Goal: Task Accomplishment & Management: Manage account settings

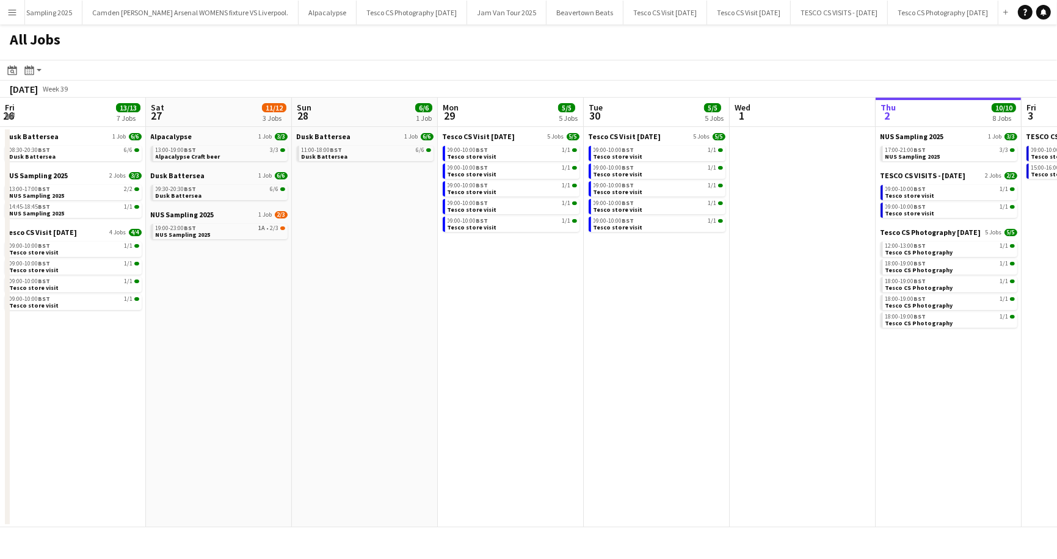
scroll to position [0, 252]
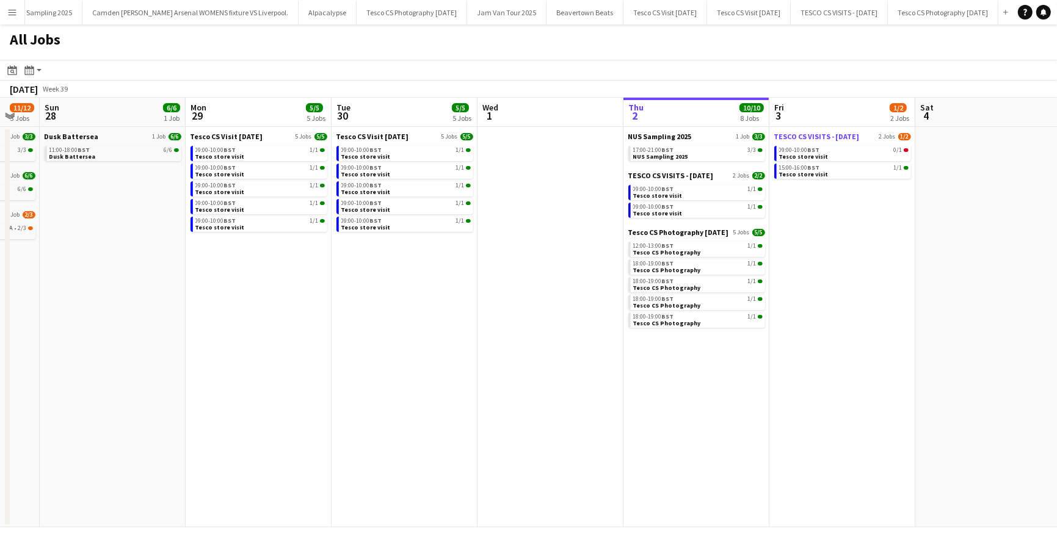
click at [785, 133] on span "TESCO CS VISITS - [DATE]" at bounding box center [816, 136] width 85 height 9
click at [807, 148] on span "09:00-10:00 BST" at bounding box center [799, 150] width 41 height 6
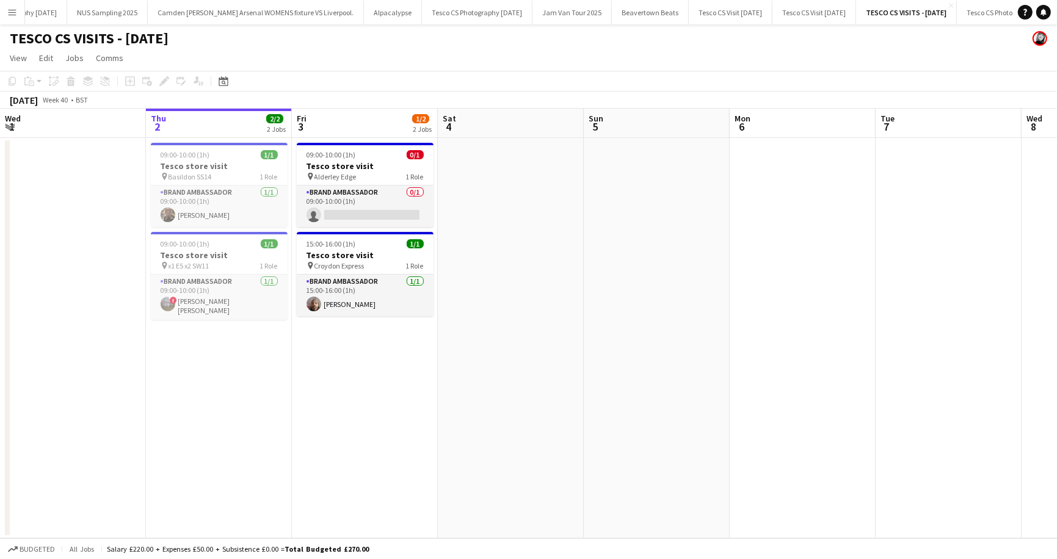
scroll to position [0, 402]
click at [373, 212] on app-card-role "Brand Ambassador 0/1 09:00-10:00 (1h) single-neutral-actions" at bounding box center [365, 207] width 137 height 42
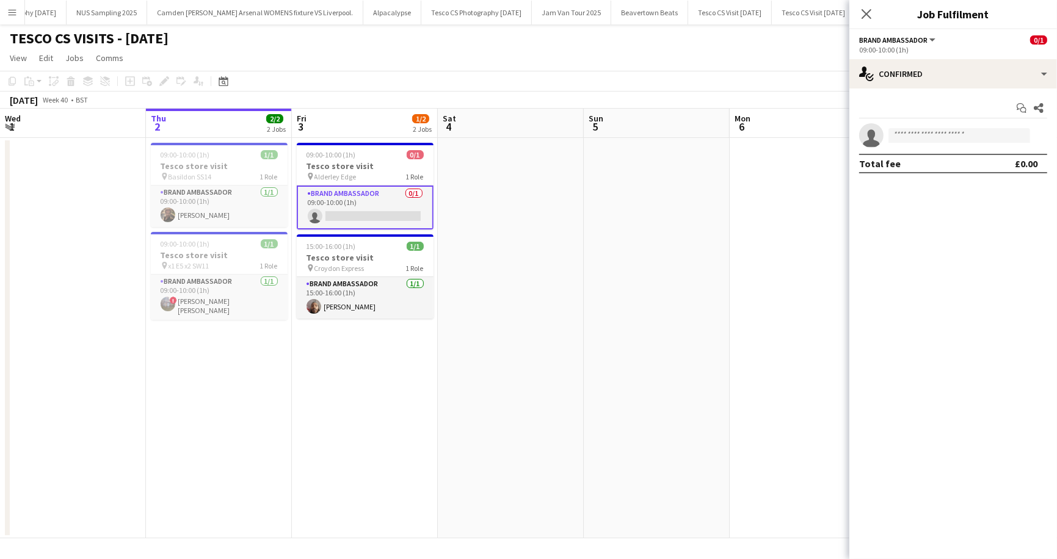
click at [908, 125] on app-invite-slot "single-neutral-actions" at bounding box center [954, 135] width 208 height 24
click at [908, 131] on input at bounding box center [960, 135] width 142 height 15
type input "**********"
click at [959, 155] on span "[PERSON_NAME] Active" at bounding box center [959, 153] width 122 height 10
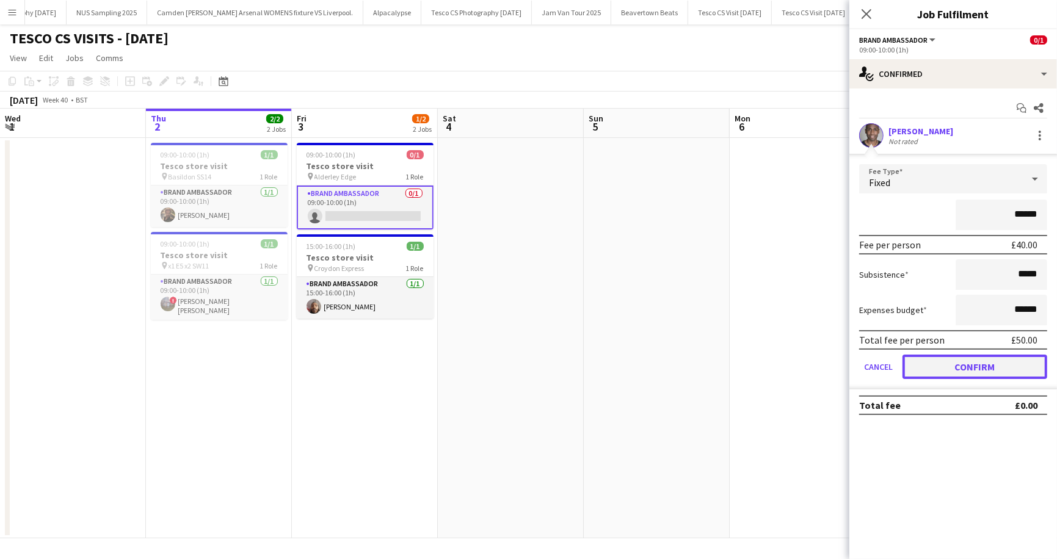
click at [987, 363] on button "Confirm" at bounding box center [975, 367] width 145 height 24
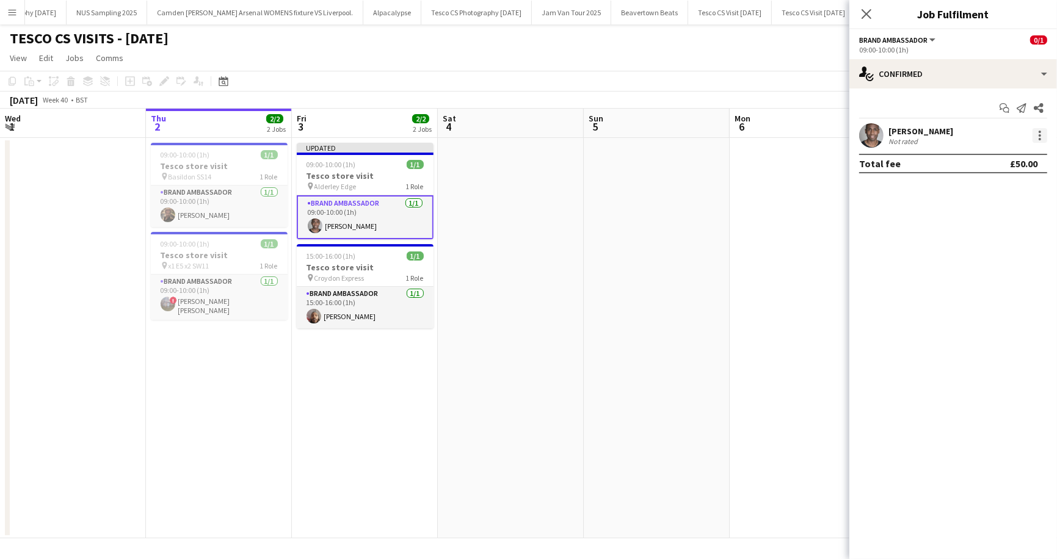
click at [1042, 137] on div at bounding box center [1040, 135] width 15 height 15
click at [1010, 155] on span "Edit fee" at bounding box center [1000, 158] width 76 height 11
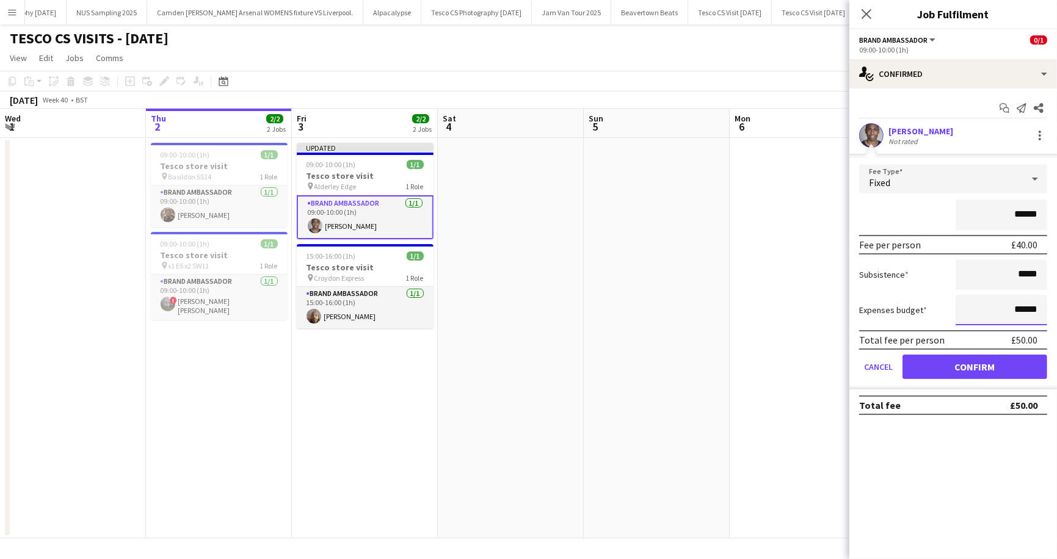
click at [1021, 309] on input "******" at bounding box center [1002, 310] width 92 height 31
type input "**"
type input "******"
click at [974, 371] on button "Confirm" at bounding box center [975, 367] width 145 height 24
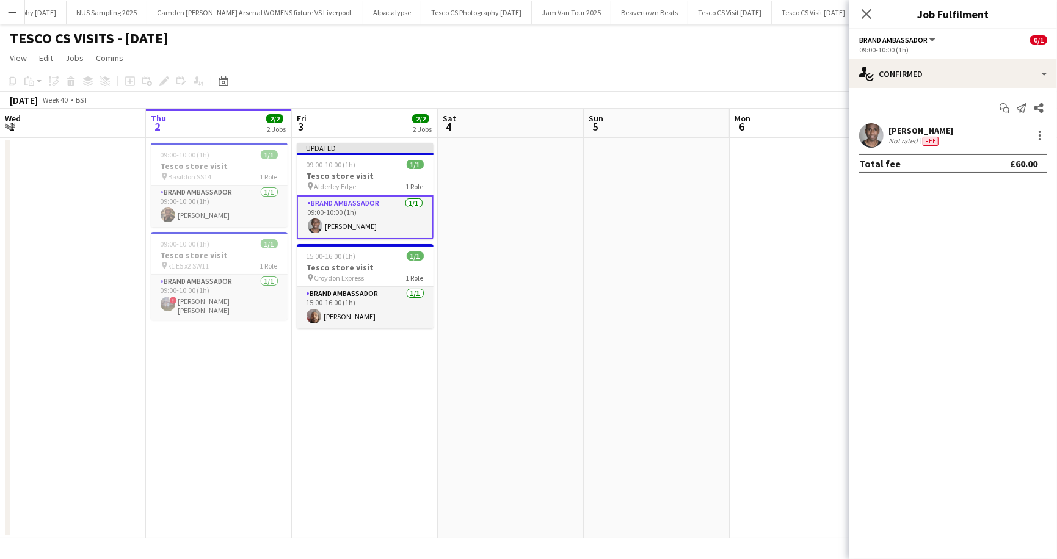
click at [495, 73] on app-toolbar "Copy Paste Paste Command V Paste with crew Command Shift V Paste linked Job [GE…" at bounding box center [528, 81] width 1057 height 21
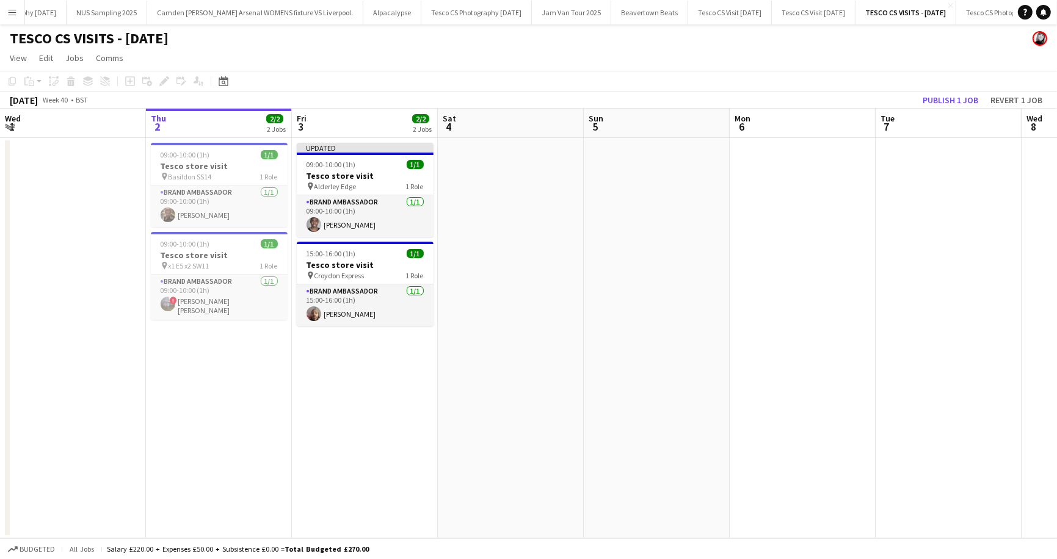
click at [961, 92] on div "[DATE] Week 40 • BST Publish 1 job Revert 1 job" at bounding box center [528, 100] width 1057 height 17
click at [950, 100] on button "Publish 1 job" at bounding box center [950, 100] width 65 height 16
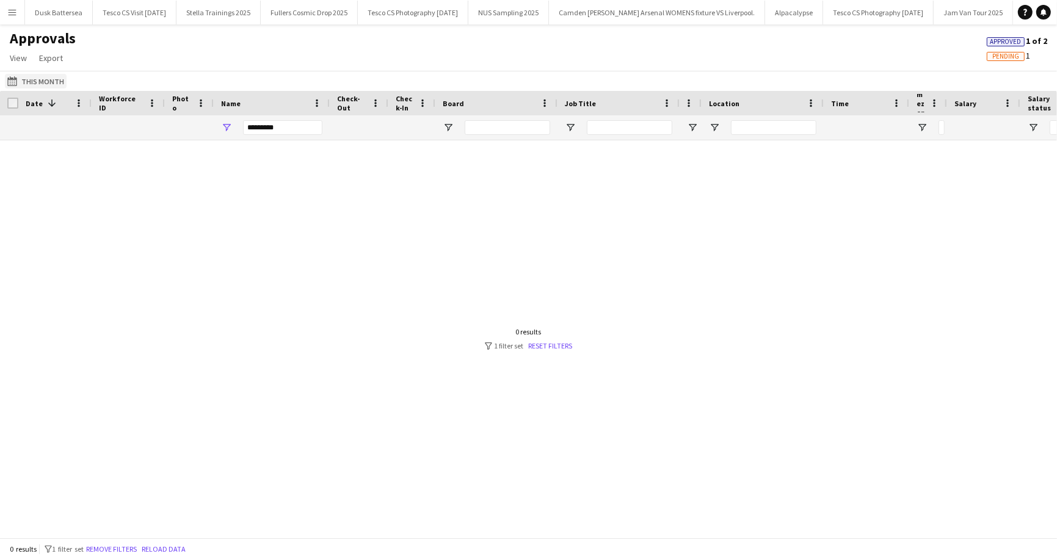
type input "*********"
click at [29, 82] on button "01-04-2024 to 30-09-2025 This Month" at bounding box center [36, 81] width 62 height 15
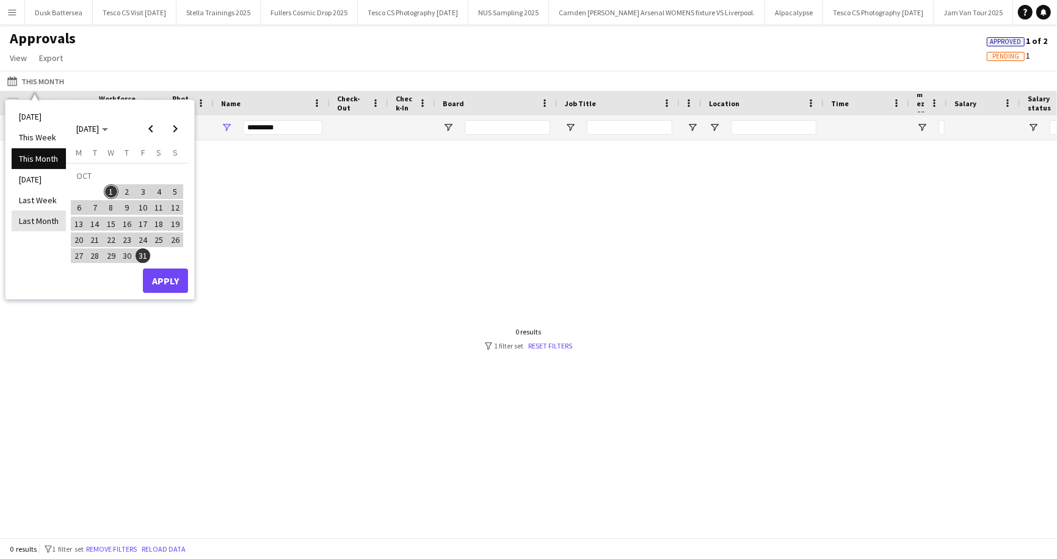
click at [49, 220] on li "Last Month" at bounding box center [39, 221] width 54 height 21
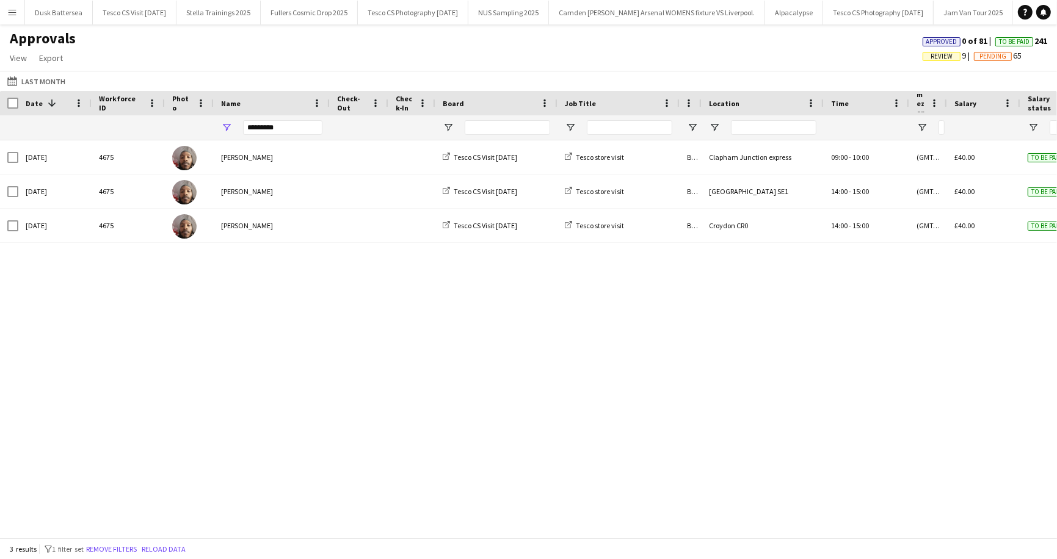
click at [944, 54] on span "Review" at bounding box center [942, 57] width 22 height 8
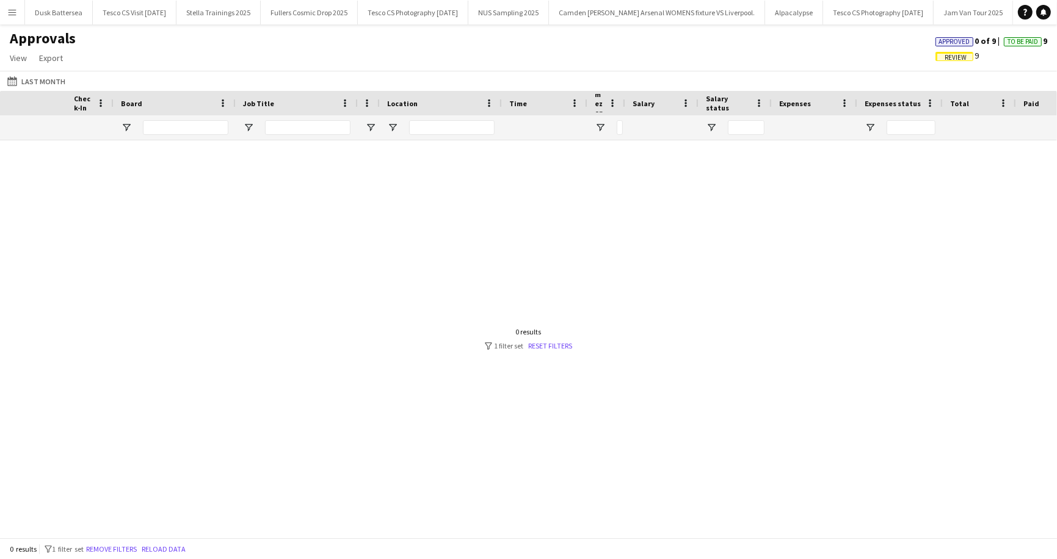
scroll to position [0, 754]
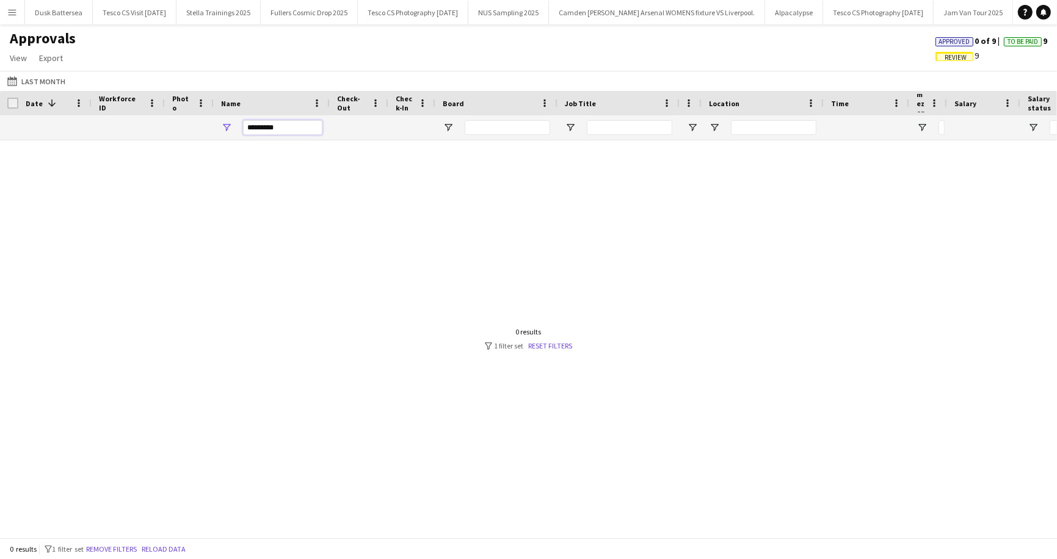
click at [286, 125] on input "*********" at bounding box center [282, 127] width 79 height 15
click at [37, 80] on button "01-04-2024 to 30-09-2025 Last Month" at bounding box center [36, 81] width 63 height 15
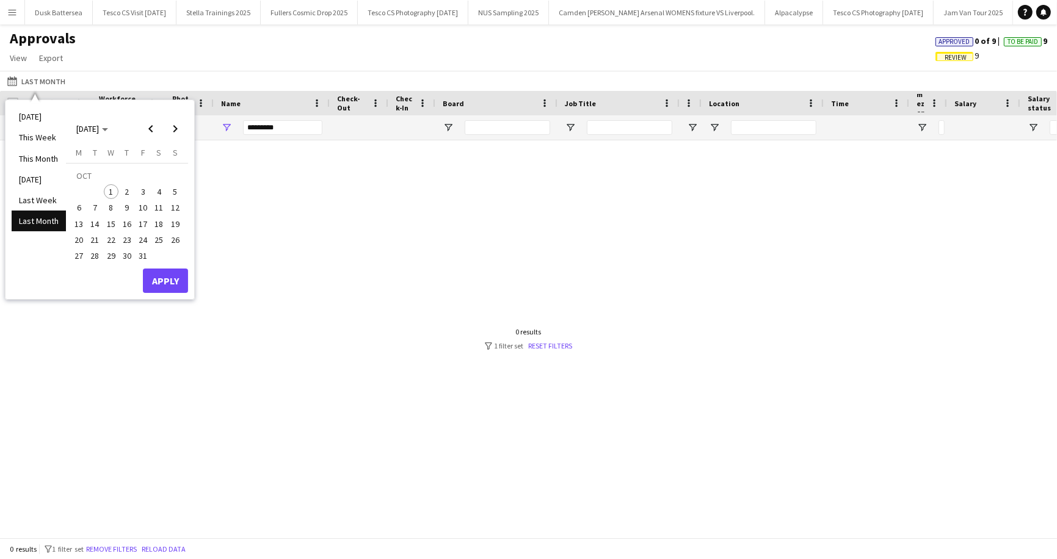
click at [38, 220] on li "Last Month" at bounding box center [39, 221] width 54 height 21
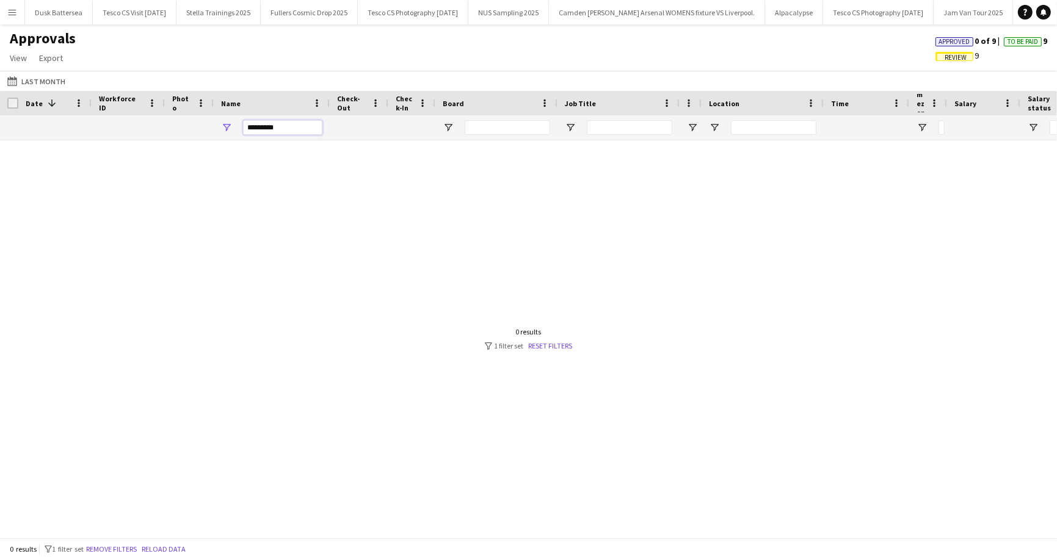
click at [267, 131] on input "*********" at bounding box center [282, 127] width 79 height 15
click at [318, 130] on input "*********" at bounding box center [282, 127] width 79 height 15
click at [956, 54] on span "Review" at bounding box center [956, 58] width 22 height 8
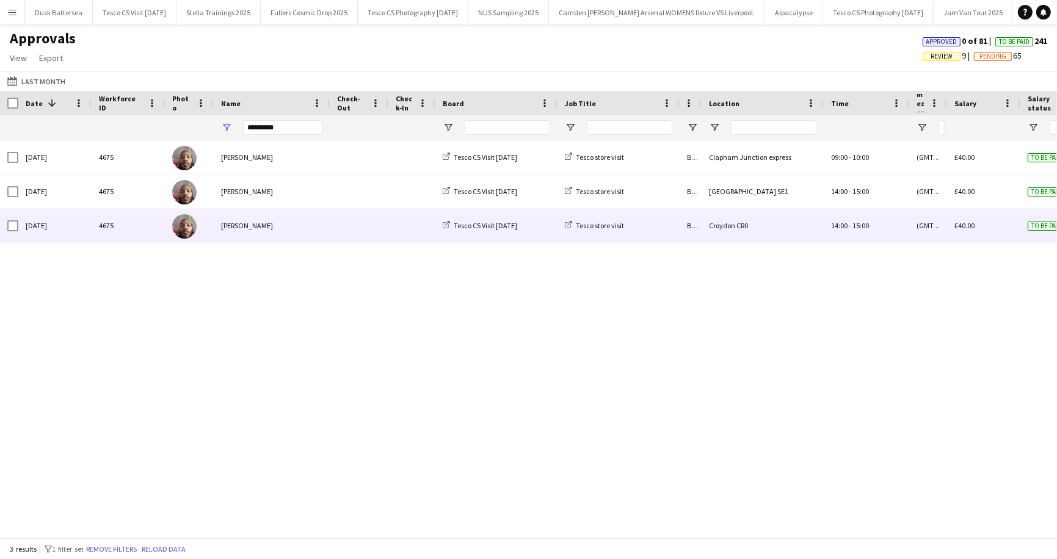
scroll to position [0, 69]
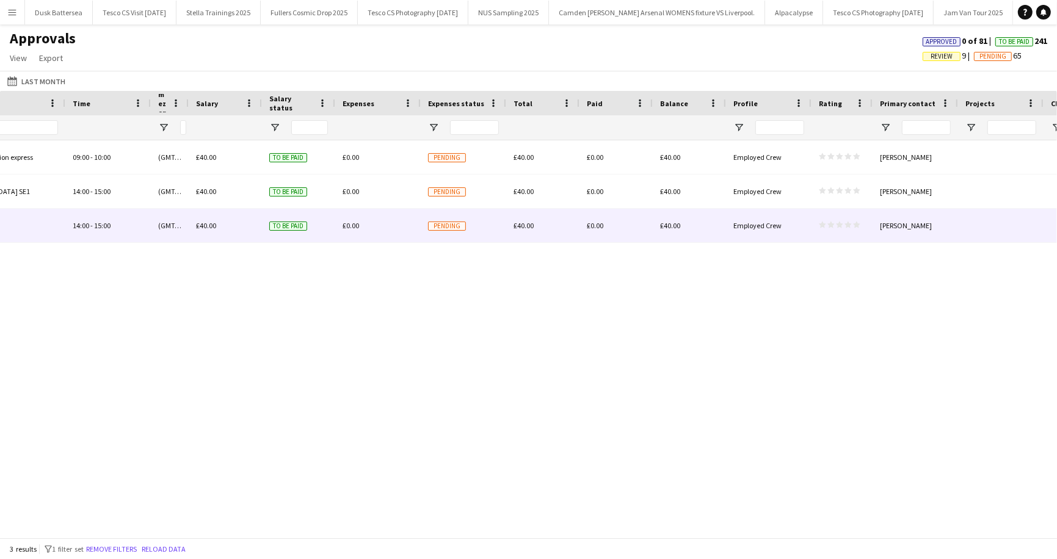
click at [301, 224] on span "To be paid" at bounding box center [288, 226] width 38 height 9
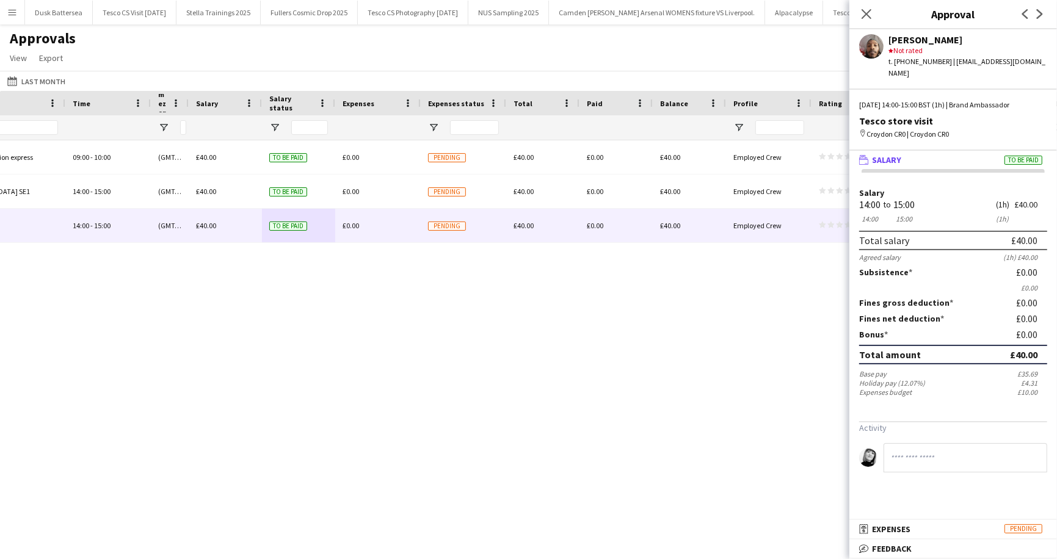
click at [685, 51] on div "Approvals View Customise view Customise filters Reset Filters Reset View Reset …" at bounding box center [528, 50] width 1057 height 42
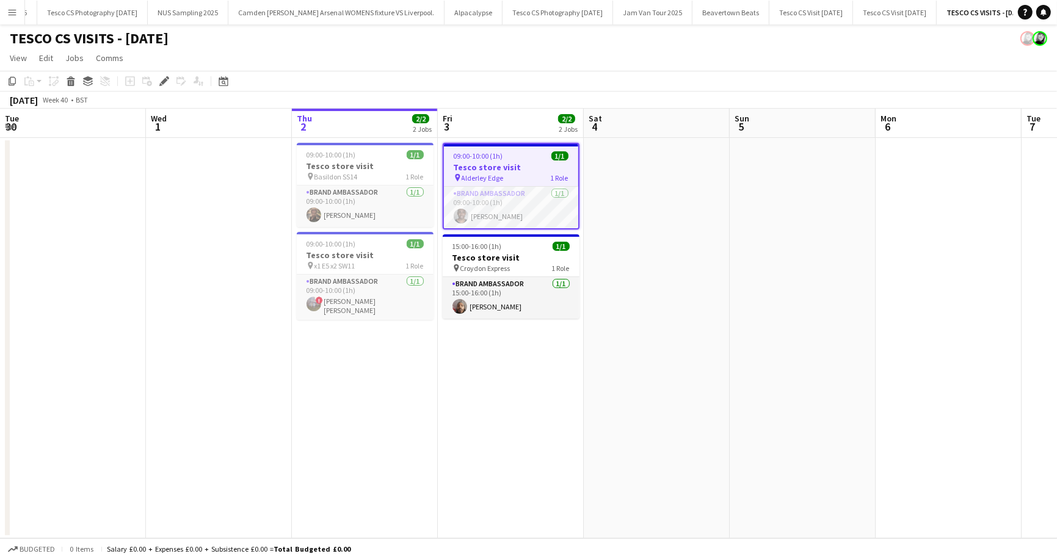
scroll to position [0, 402]
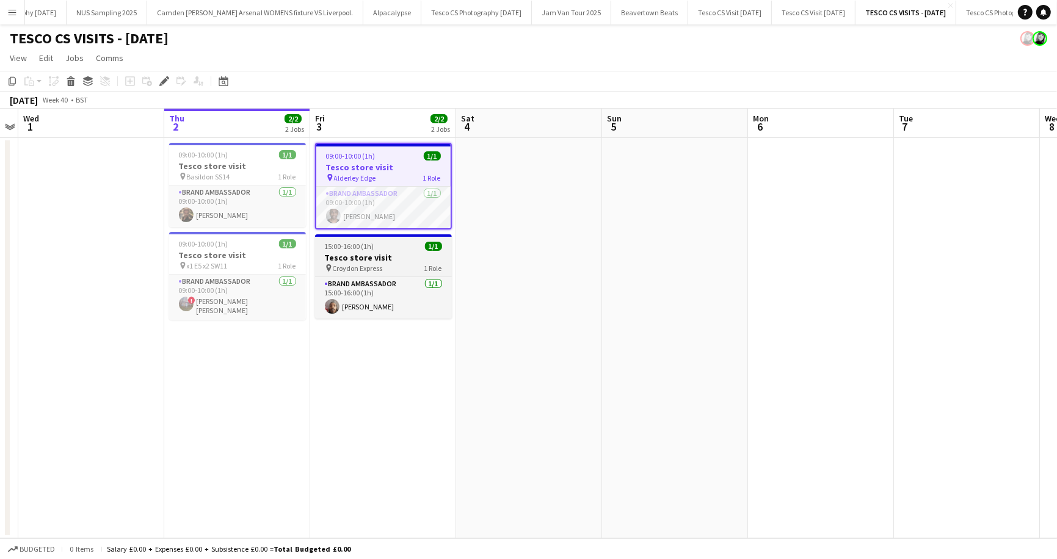
click at [360, 255] on h3 "Tesco store visit" at bounding box center [383, 257] width 137 height 11
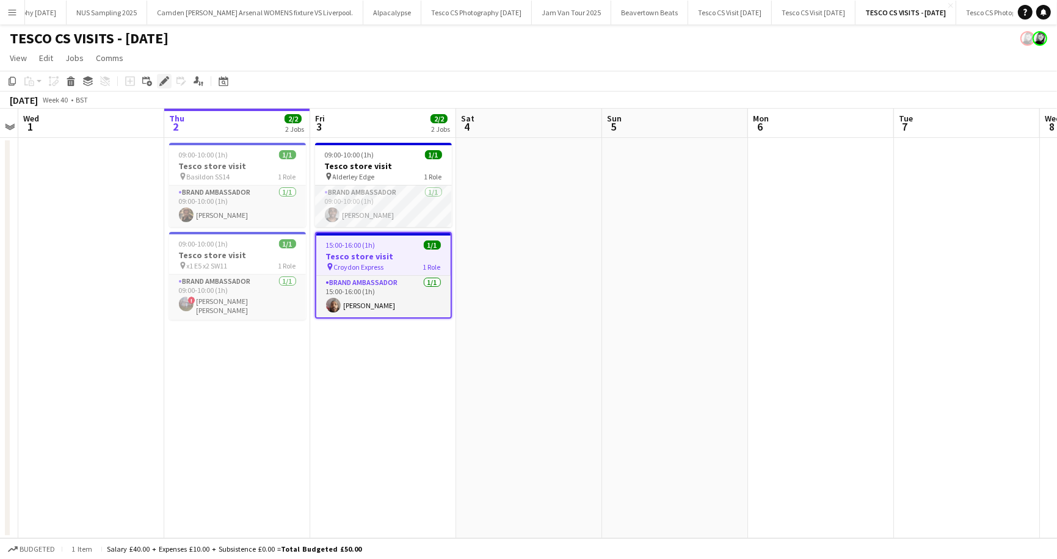
click at [163, 81] on icon at bounding box center [164, 81] width 7 height 7
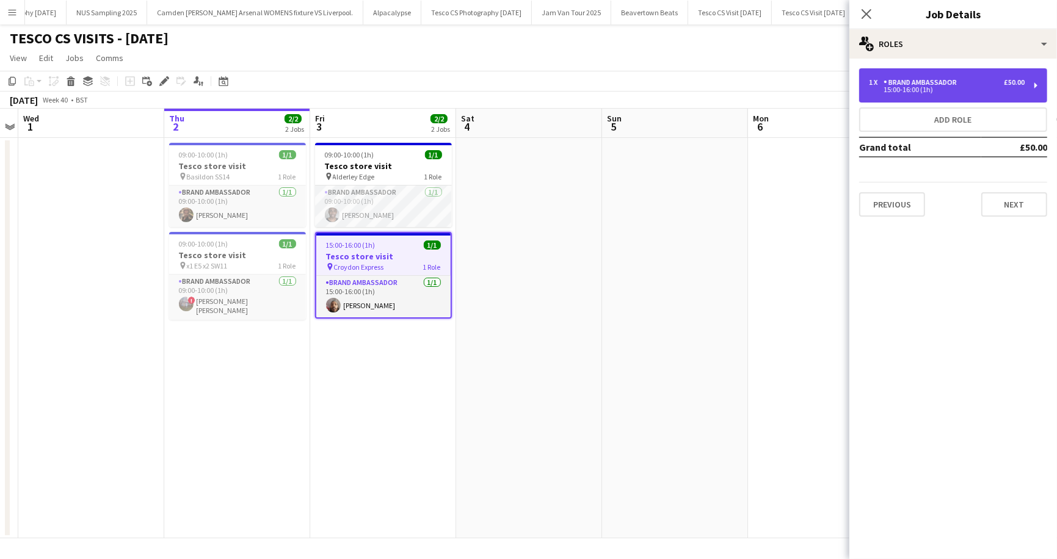
click at [1001, 89] on div "15:00-16:00 (1h)" at bounding box center [947, 90] width 156 height 6
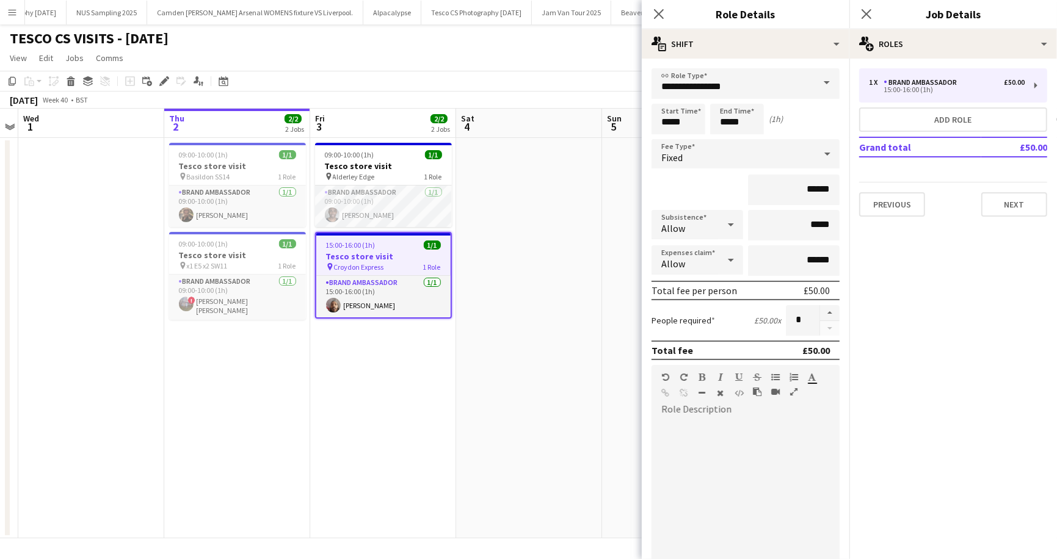
click at [540, 48] on app-page-menu "View Day view expanded Day view collapsed Month view Date picker Jump to today …" at bounding box center [528, 59] width 1057 height 23
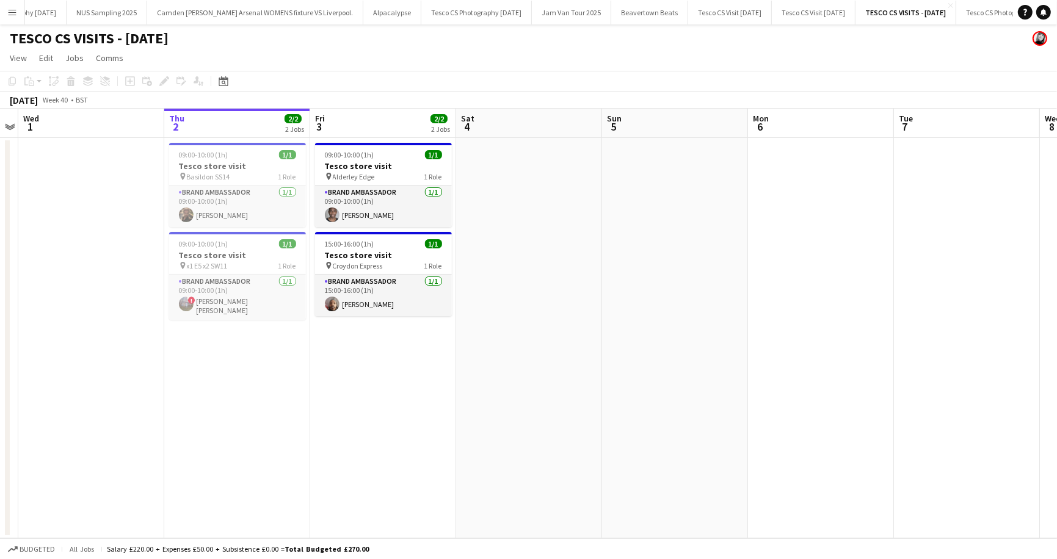
click at [12, 10] on app-icon "Menu" at bounding box center [12, 12] width 10 height 10
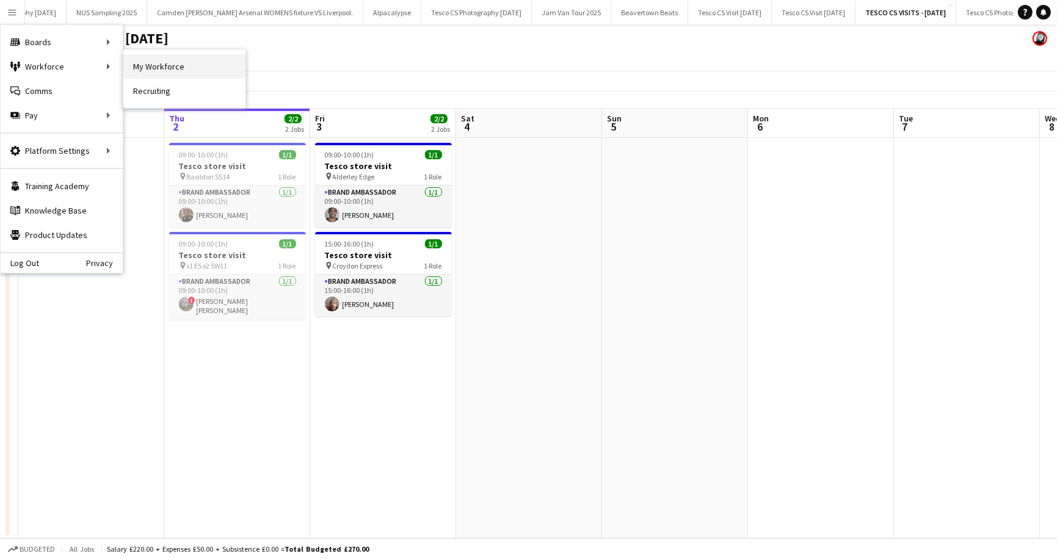
click at [176, 69] on link "My Workforce" at bounding box center [184, 66] width 122 height 24
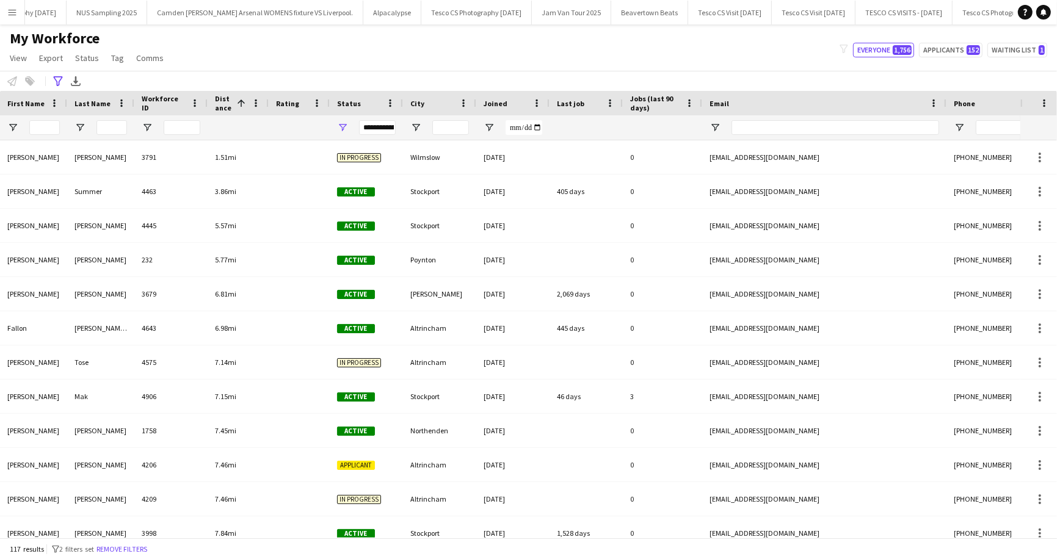
scroll to position [0, 364]
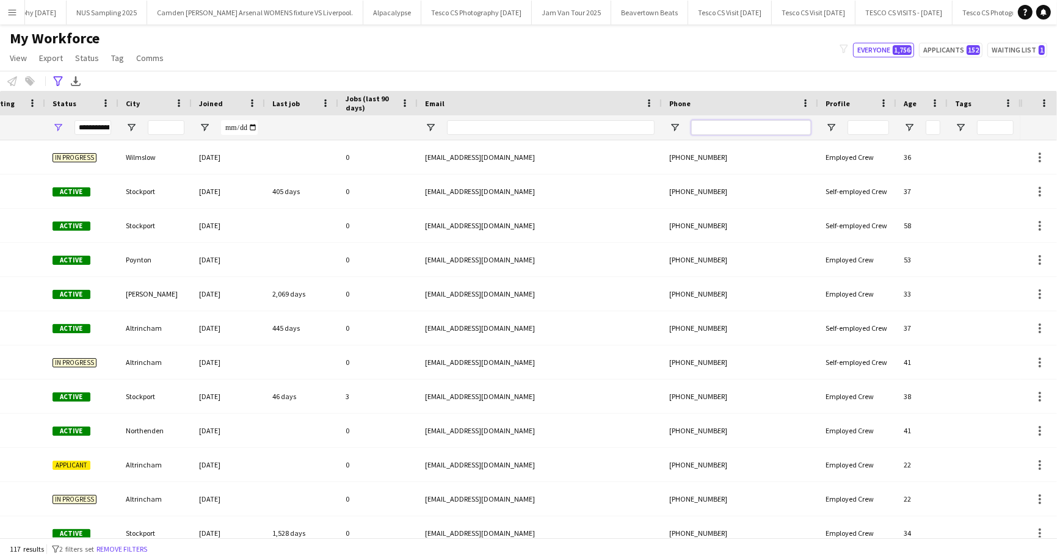
click at [734, 124] on input "Phone Filter Input" at bounding box center [751, 127] width 120 height 15
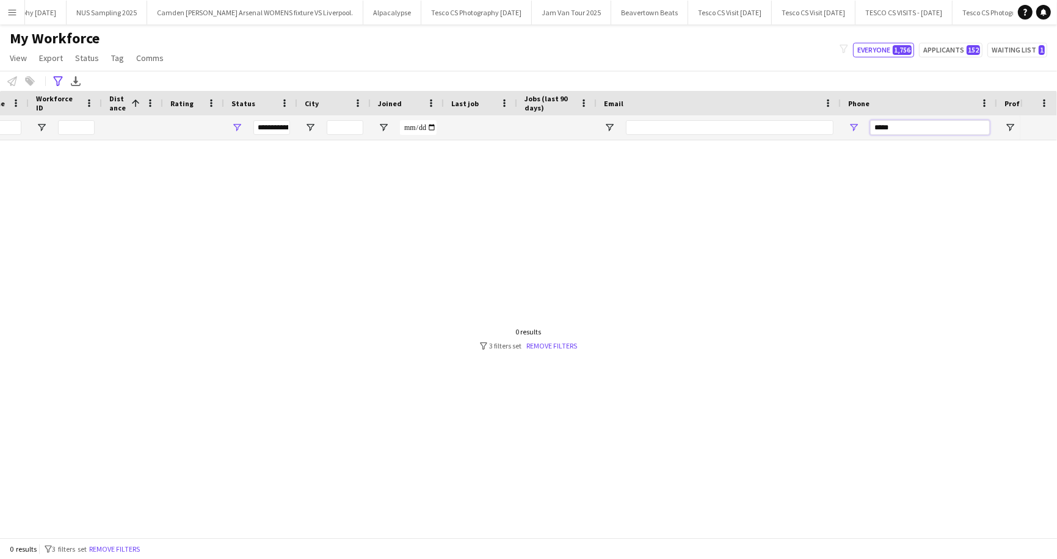
scroll to position [0, 0]
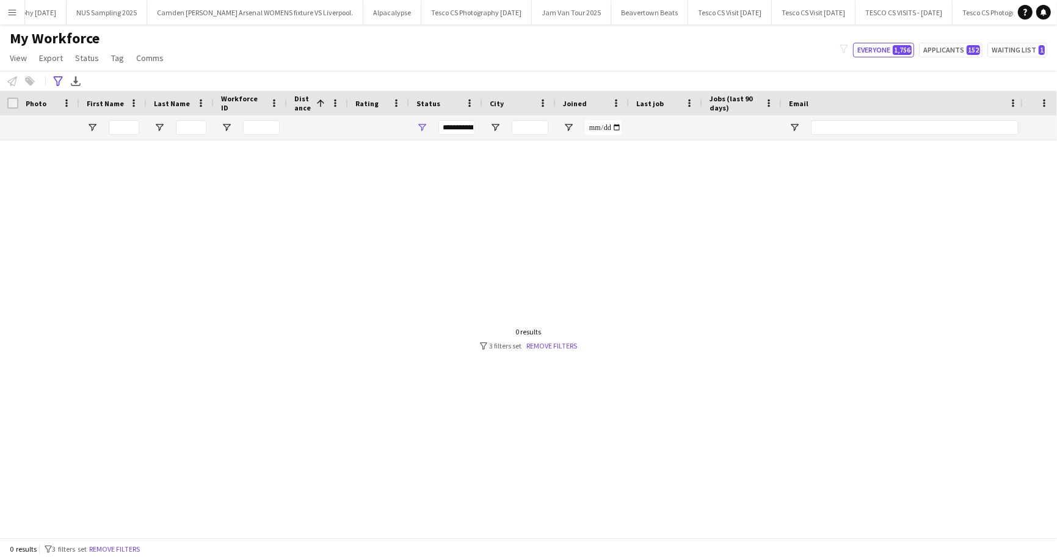
type input "*****"
click at [543, 340] on div "0 results filter-1 3 filters set Remove filters" at bounding box center [529, 338] width 98 height 23
click at [541, 347] on link "Remove filters" at bounding box center [552, 345] width 51 height 9
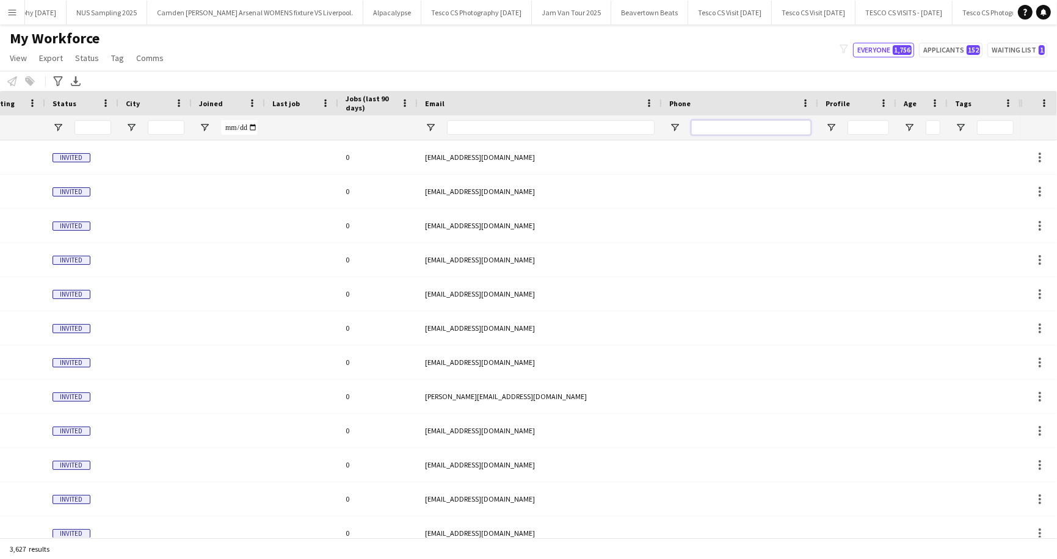
click at [724, 126] on input "Phone Filter Input" at bounding box center [751, 127] width 120 height 15
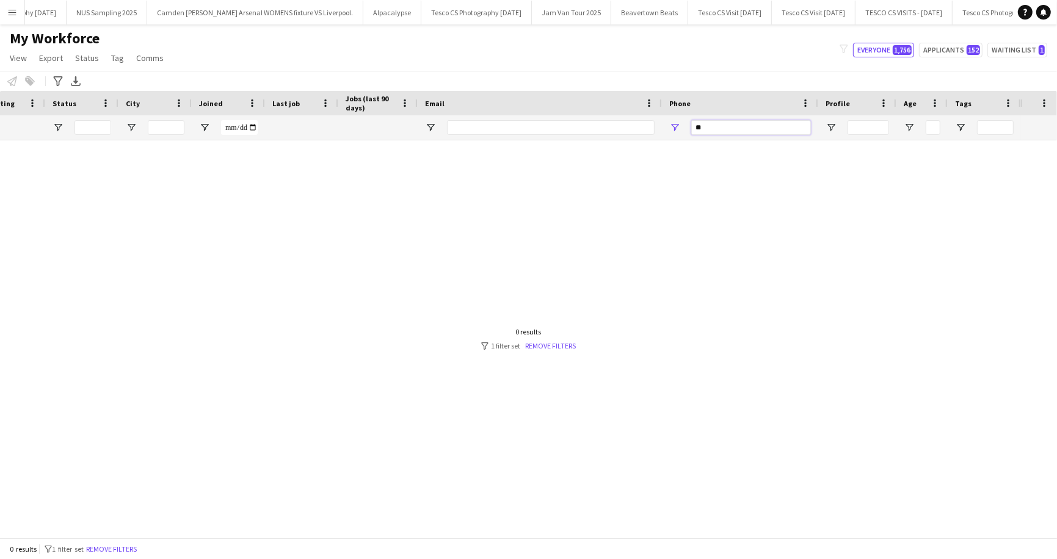
type input "*"
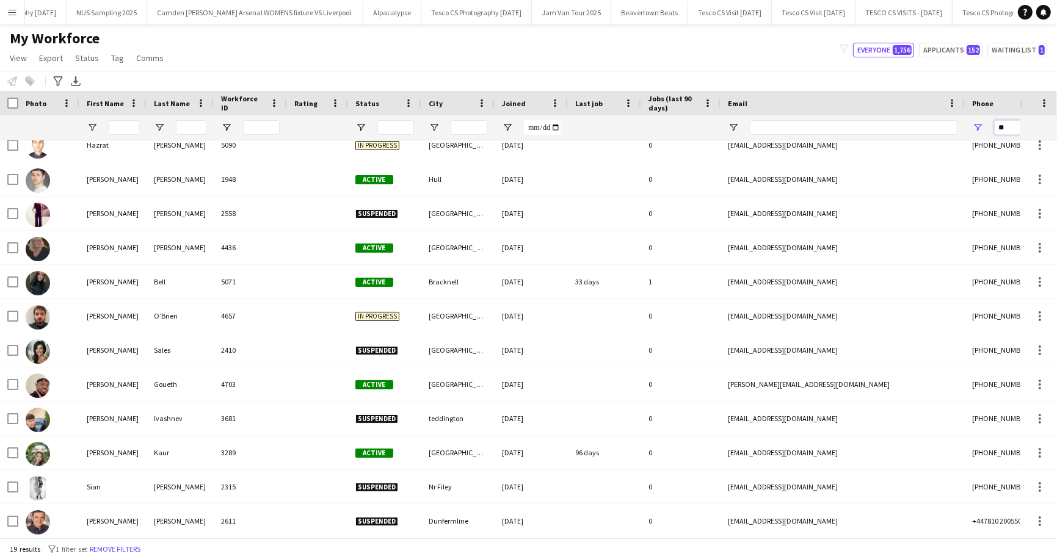
type input "*"
